Goal: Information Seeking & Learning: Learn about a topic

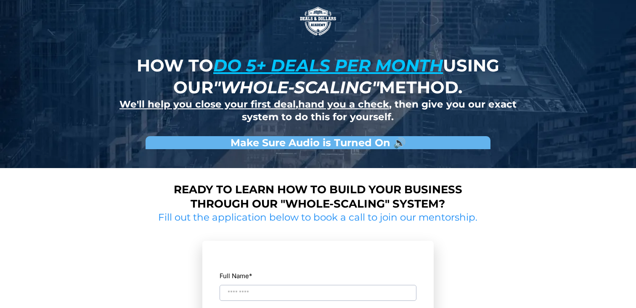
drag, startPoint x: 169, startPoint y: 66, endPoint x: 218, endPoint y: 71, distance: 49.5
click at [218, 71] on strong "How to do 5+ deals per month using our "whole-scaling" method." at bounding box center [318, 76] width 362 height 42
drag, startPoint x: 235, startPoint y: 72, endPoint x: 385, endPoint y: 87, distance: 151.2
click at [385, 87] on strong "How to do 5+ deals per month using our "whole-scaling" method." at bounding box center [318, 76] width 362 height 42
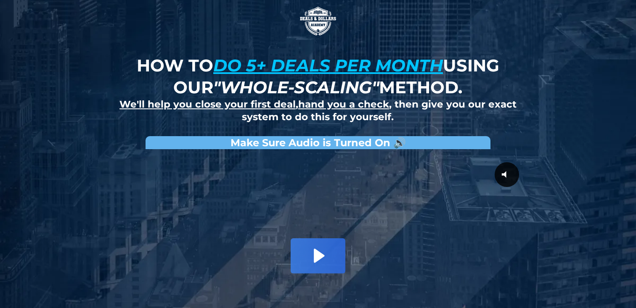
click at [428, 77] on strong "How to do 5+ deals per month using our "whole-scaling" method." at bounding box center [318, 76] width 362 height 42
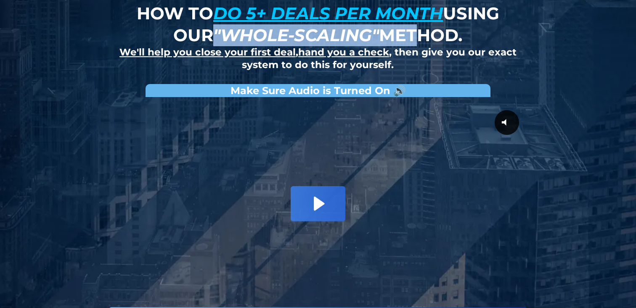
drag, startPoint x: 210, startPoint y: 36, endPoint x: 425, endPoint y: 45, distance: 214.5
click at [425, 45] on strong "How to do 5+ deals per month using our "whole-scaling" method." at bounding box center [318, 24] width 362 height 42
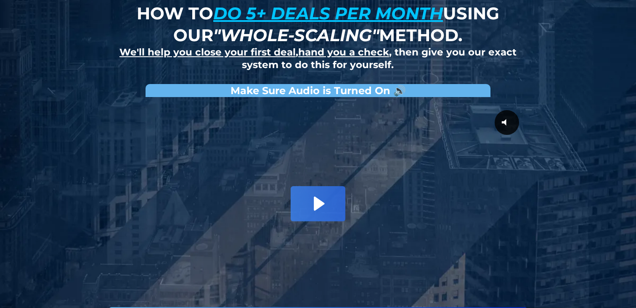
click at [416, 45] on strong "How to do 5+ deals per month using our "whole-scaling" method." at bounding box center [318, 24] width 362 height 42
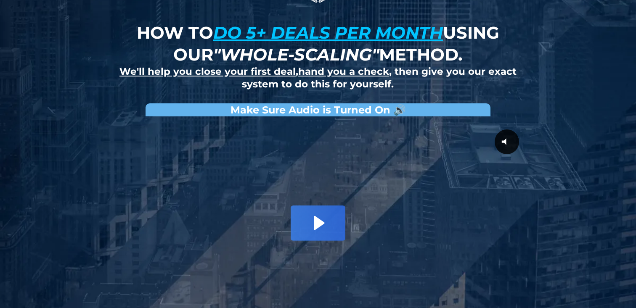
scroll to position [0, 0]
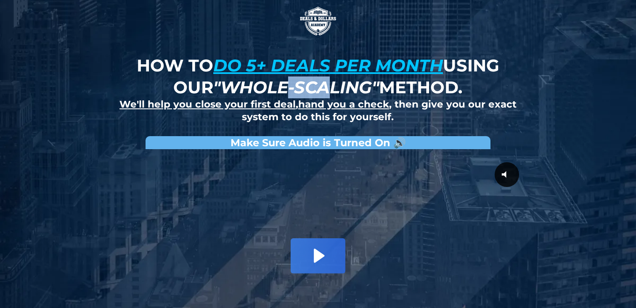
drag, startPoint x: 286, startPoint y: 81, endPoint x: 335, endPoint y: 85, distance: 48.9
click at [335, 85] on em ""whole-scaling"" at bounding box center [296, 87] width 166 height 21
click at [340, 85] on em ""whole-scaling"" at bounding box center [296, 87] width 166 height 21
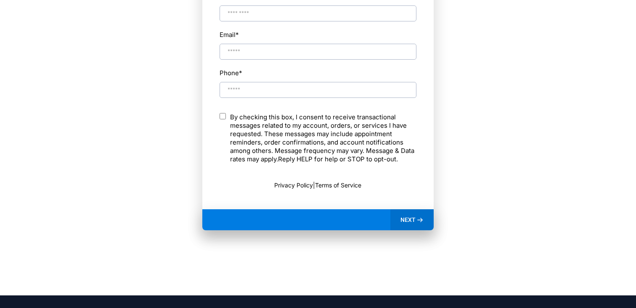
scroll to position [306, 0]
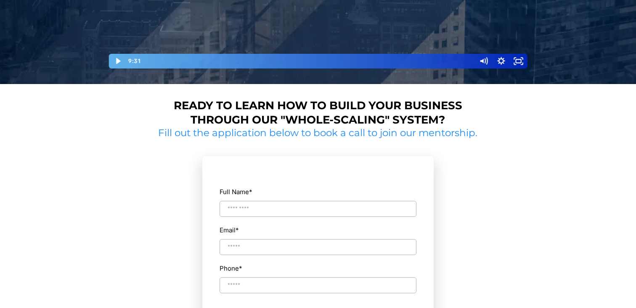
click at [260, 204] on input "Full Name *" at bounding box center [317, 209] width 197 height 16
click at [206, 165] on form "Full Name * Full Name is required Email * Phone * ch By checking this box, I co…" at bounding box center [317, 287] width 231 height 263
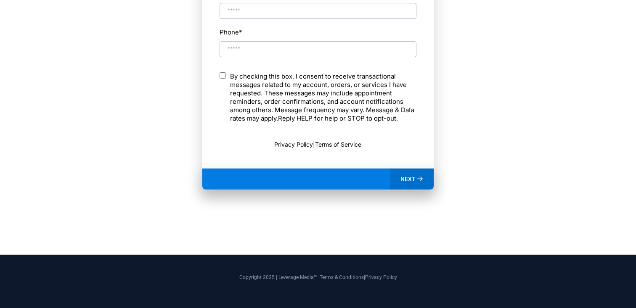
scroll to position [0, 0]
